Goal: Navigation & Orientation: Find specific page/section

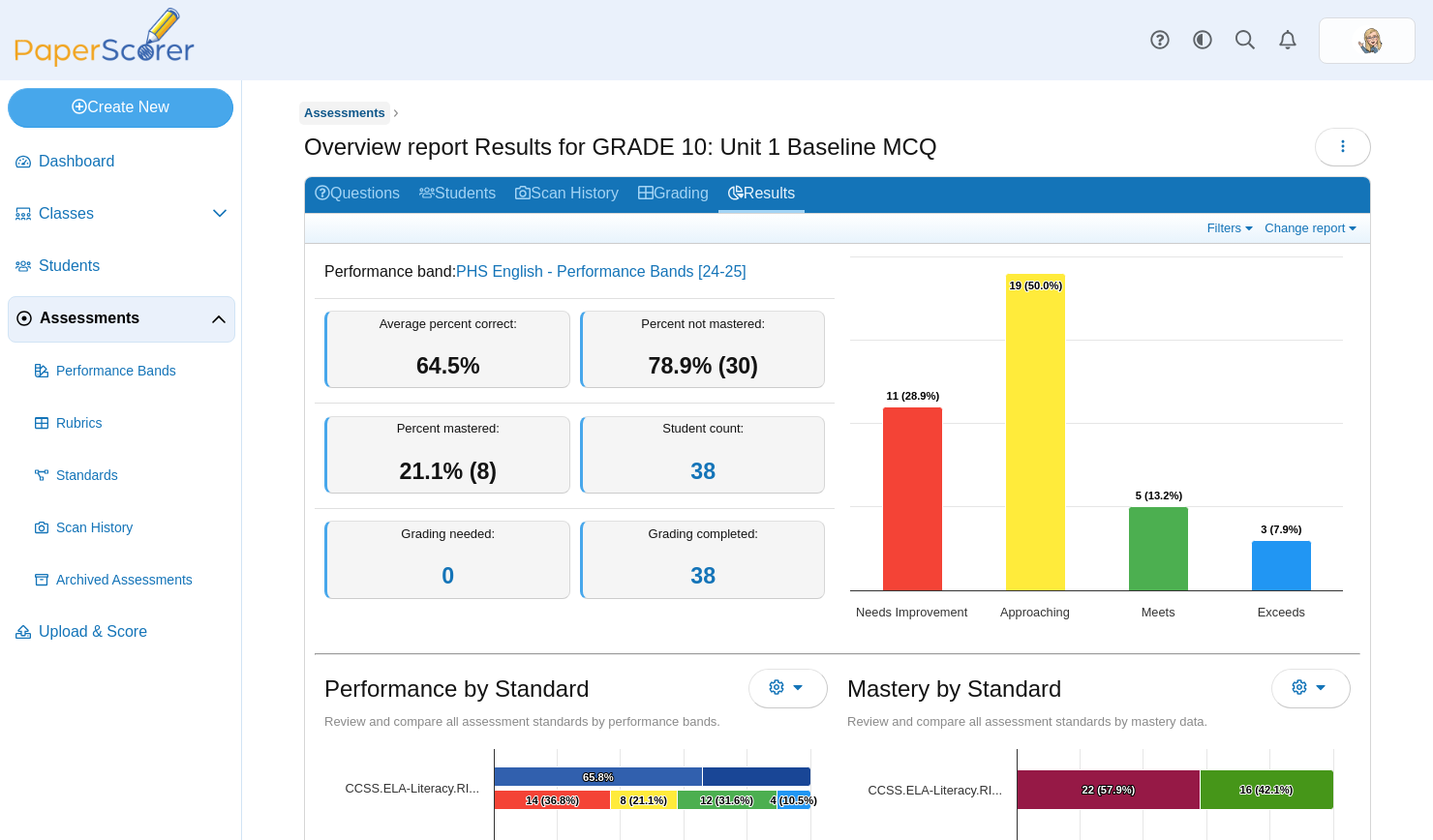
click at [329, 119] on span "Assessments" at bounding box center [344, 112] width 81 height 15
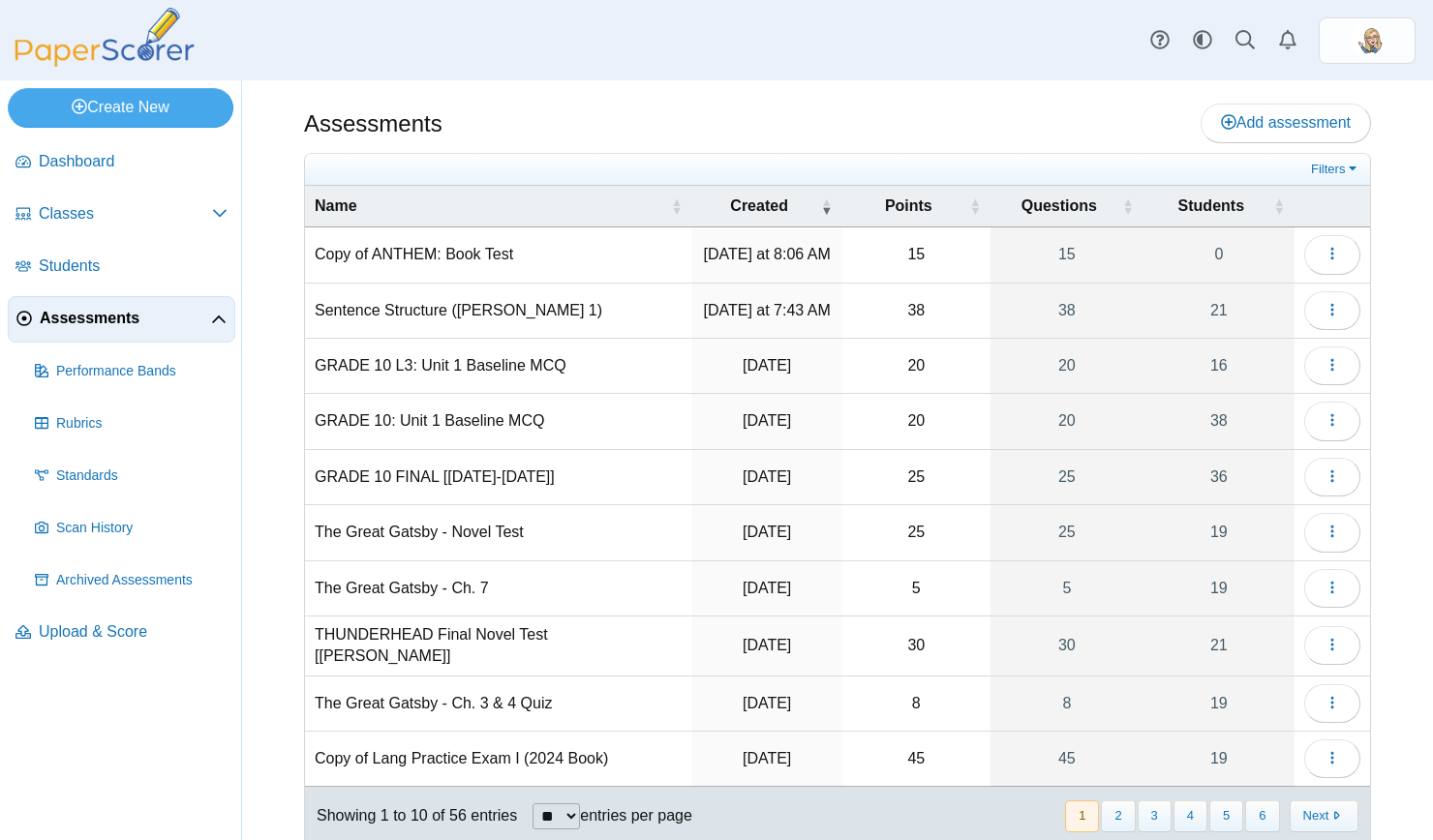
click at [98, 339] on link "Assessments" at bounding box center [121, 320] width 227 height 47
click at [584, 92] on div "Assessments Add assessment 15 0" at bounding box center [836, 460] width 1190 height 760
